Goal: Check status: Check status

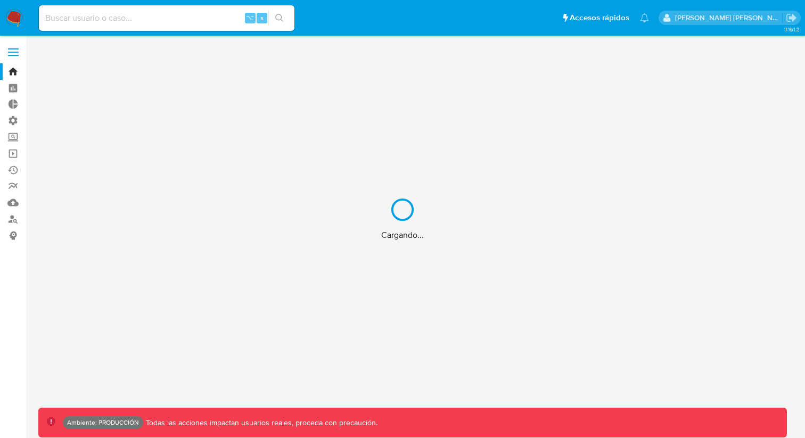
click at [211, 23] on div "Cargando..." at bounding box center [402, 219] width 805 height 438
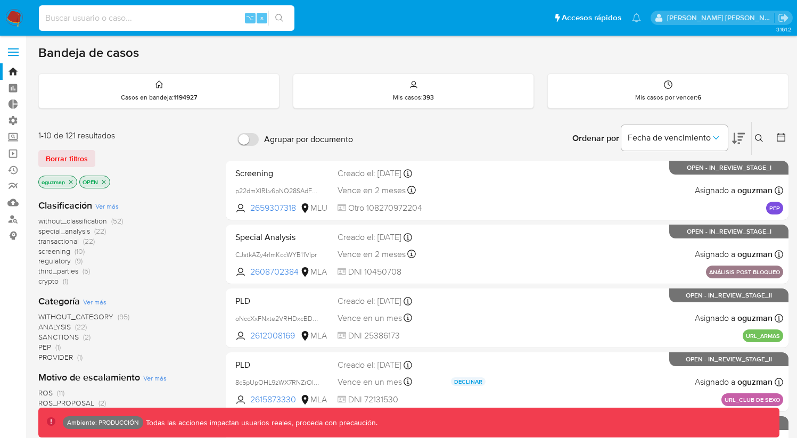
click at [171, 16] on input at bounding box center [166, 18] width 255 height 14
paste input "320211707"
type input "320211707"
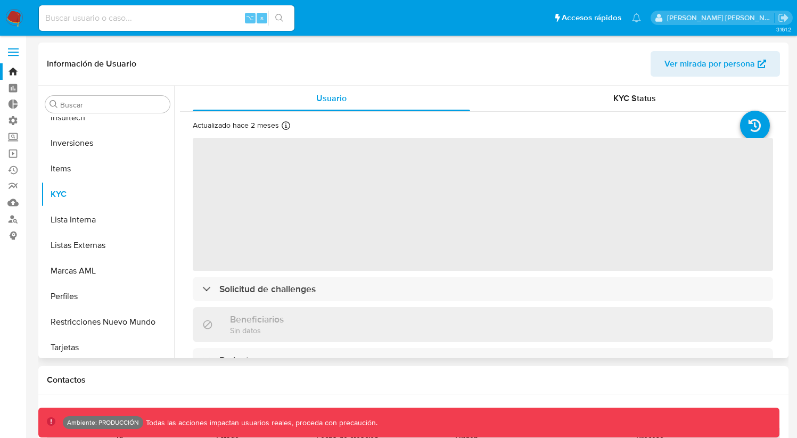
scroll to position [552, 0]
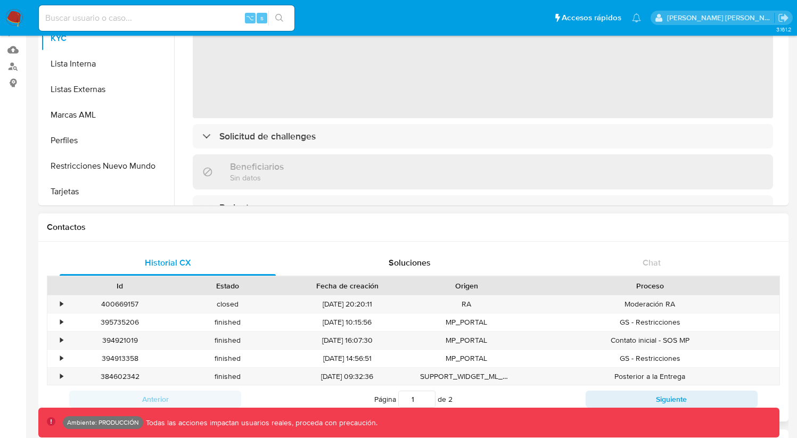
select select "10"
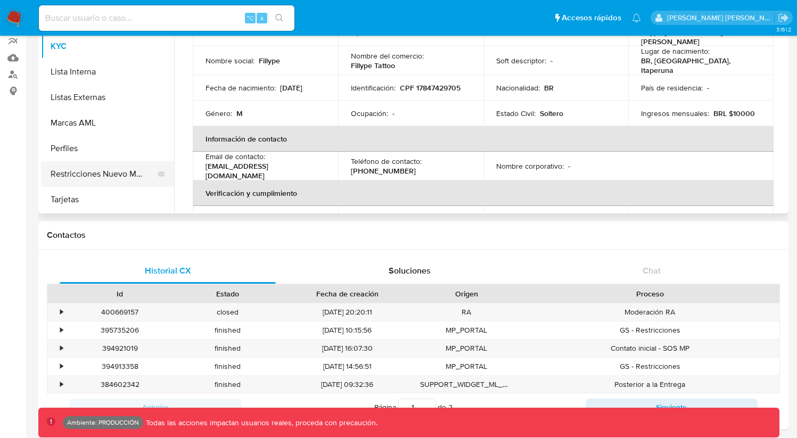
click at [103, 180] on button "Restricciones Nuevo Mundo" at bounding box center [103, 174] width 125 height 26
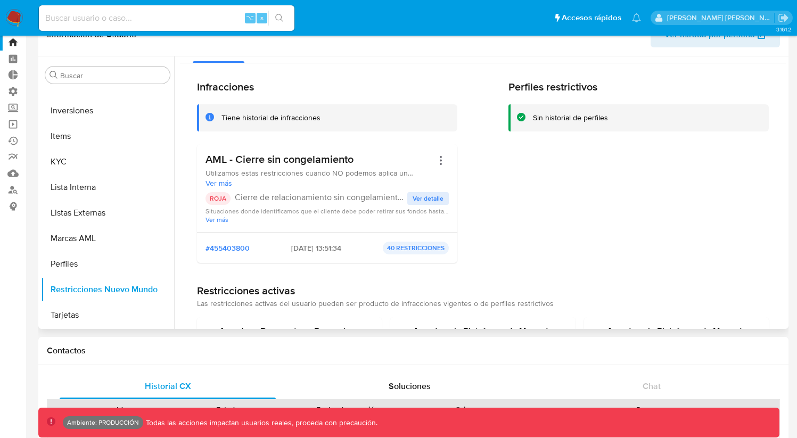
scroll to position [0, 0]
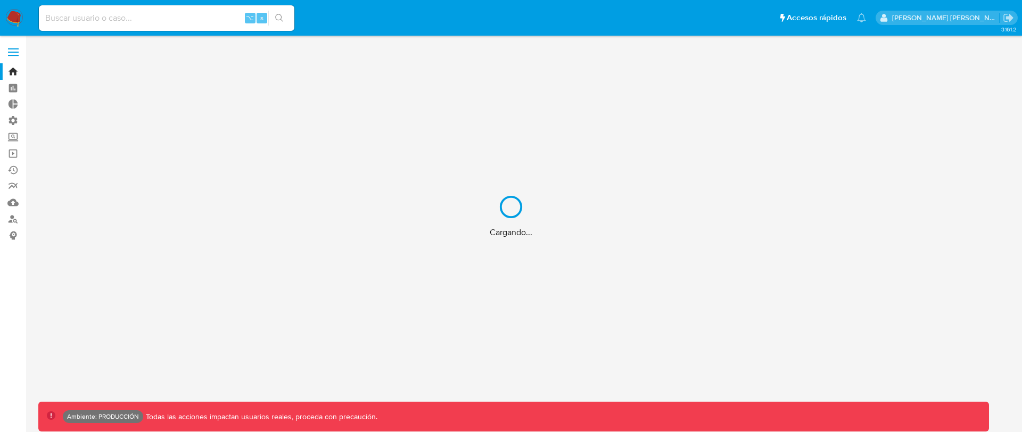
click at [193, 12] on div "Cargando..." at bounding box center [511, 216] width 1022 height 432
click at [189, 18] on div "Cargando..." at bounding box center [511, 216] width 1022 height 432
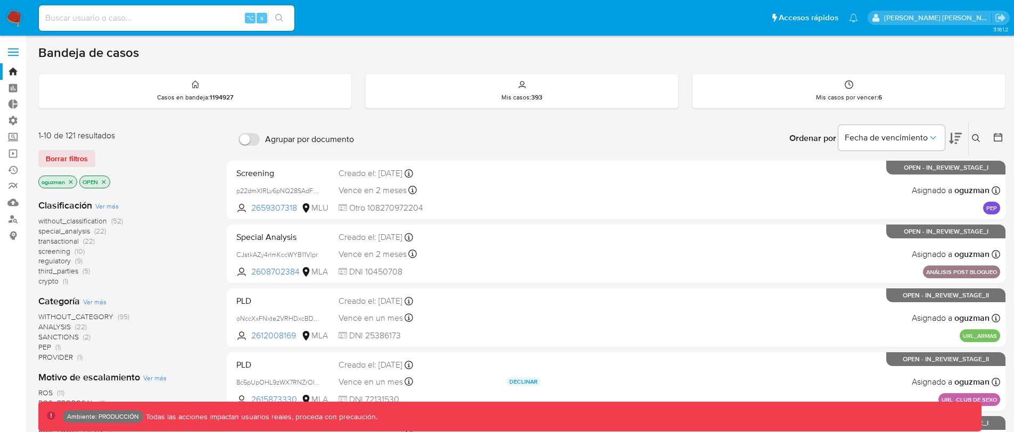
click at [173, 15] on input at bounding box center [166, 18] width 255 height 14
paste input "320211707"
type input "320211707"
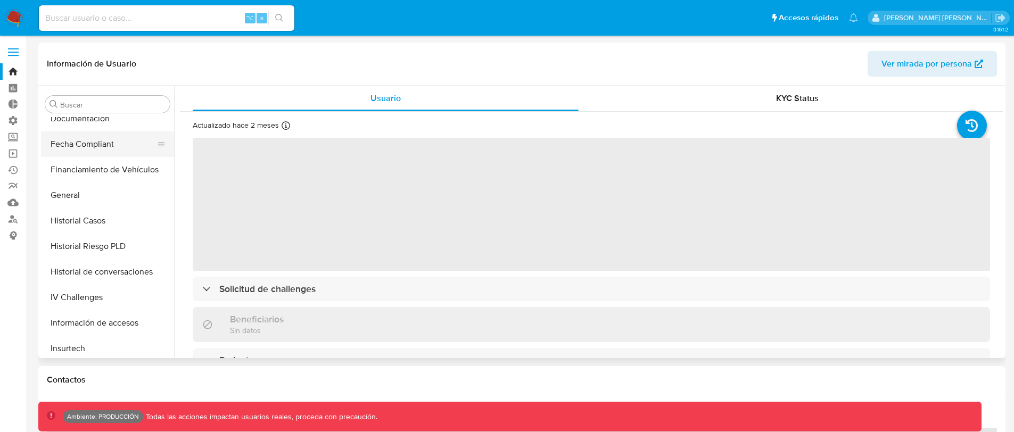
select select "10"
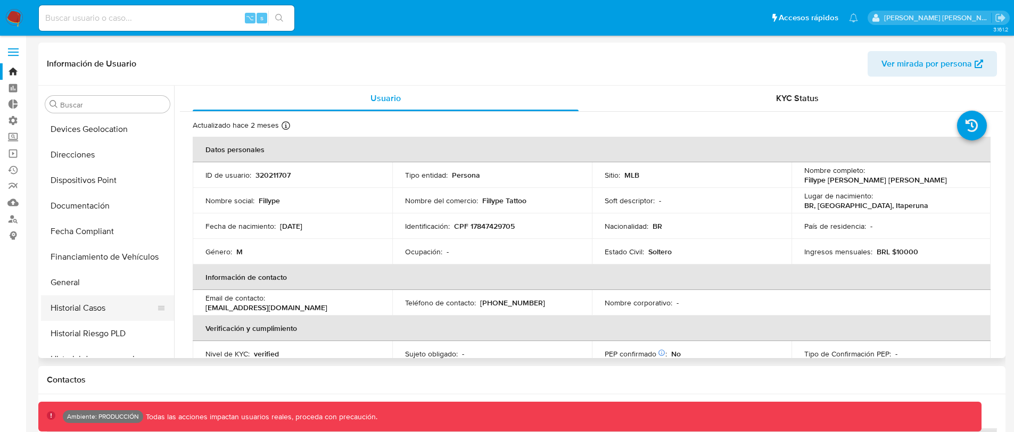
scroll to position [245, 0]
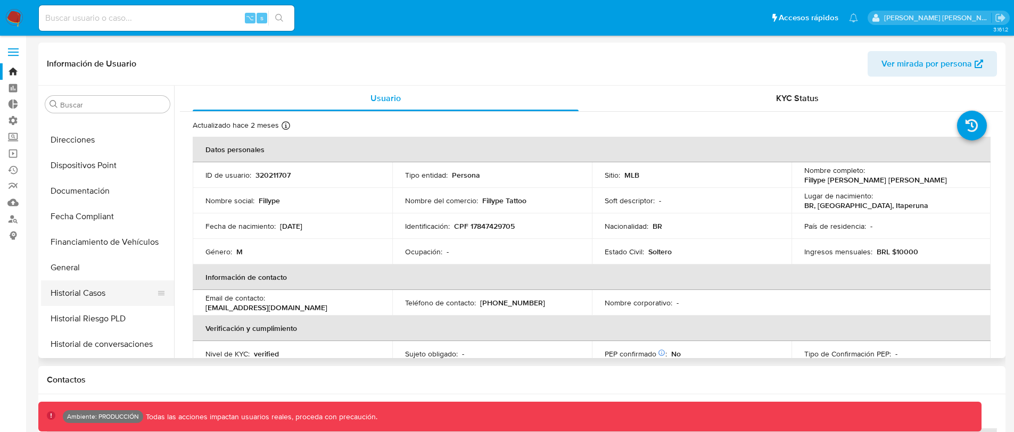
click at [96, 299] on button "Historial Casos" at bounding box center [103, 293] width 125 height 26
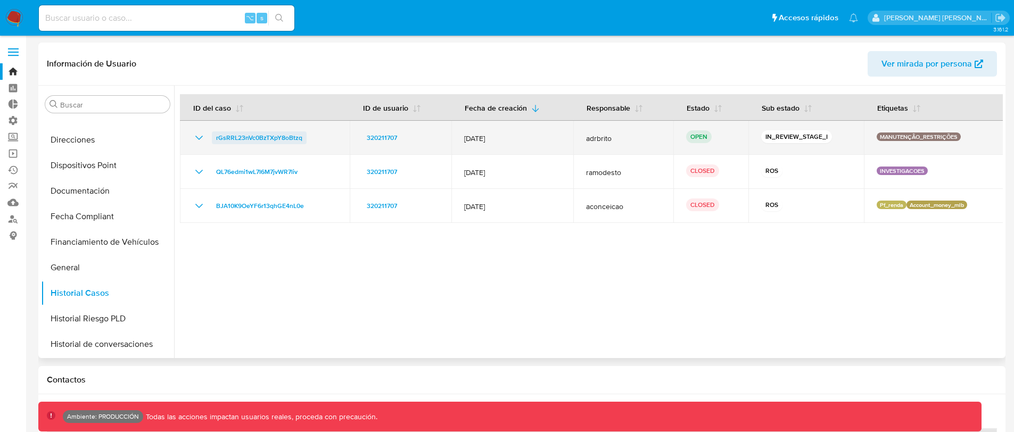
drag, startPoint x: 307, startPoint y: 137, endPoint x: 212, endPoint y: 139, distance: 94.8
click at [212, 139] on div "rGsRRL23nVc0BzTXpY8oBtzq" at bounding box center [265, 137] width 144 height 13
